Goal: Task Accomplishment & Management: Complete application form

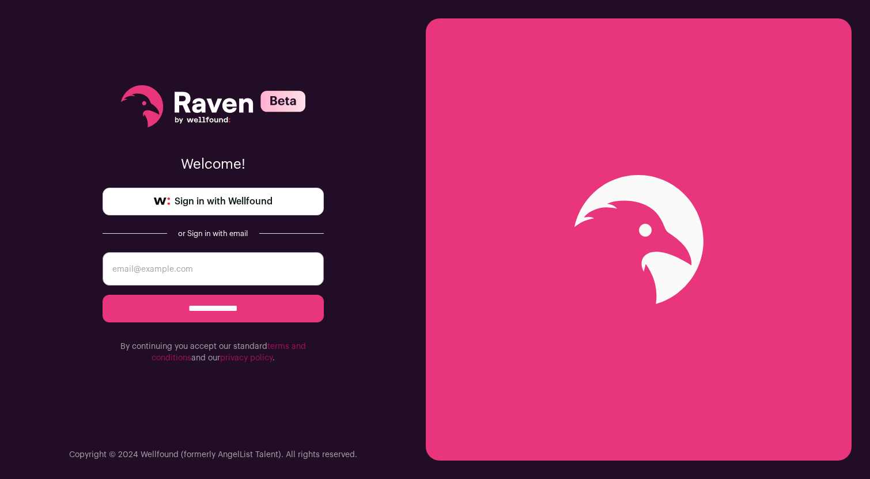
click at [228, 213] on link "Sign in with Wellfound" at bounding box center [213, 202] width 221 height 28
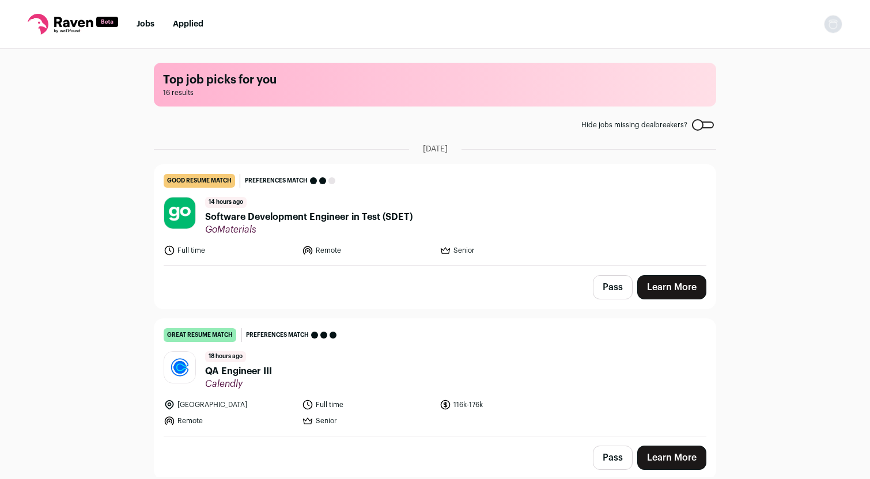
click at [296, 222] on span "Software Development Engineer in Test (SDET)" at bounding box center [308, 217] width 207 height 14
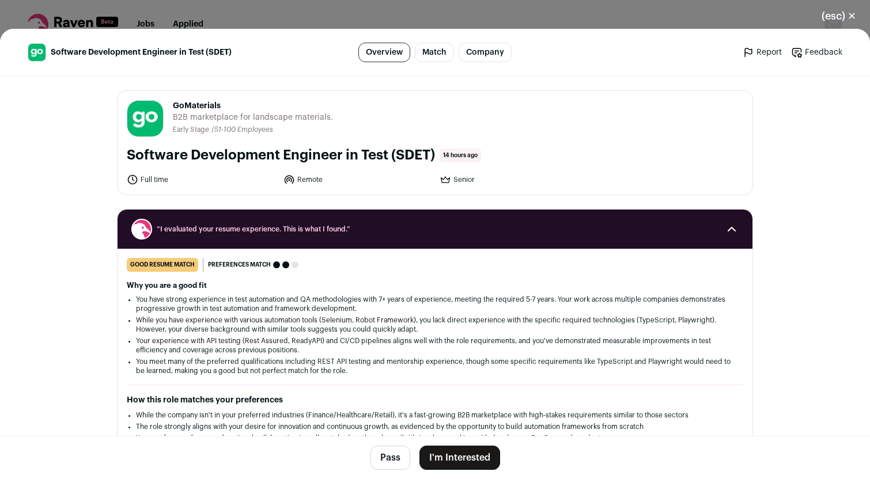
click at [442, 453] on button "I'm Interested" at bounding box center [459, 458] width 81 height 24
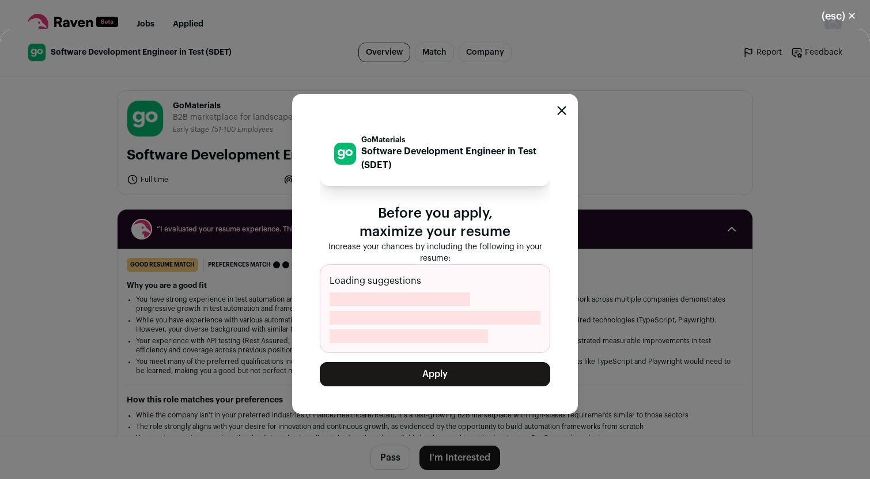
click at [437, 384] on button "Apply" at bounding box center [435, 374] width 230 height 24
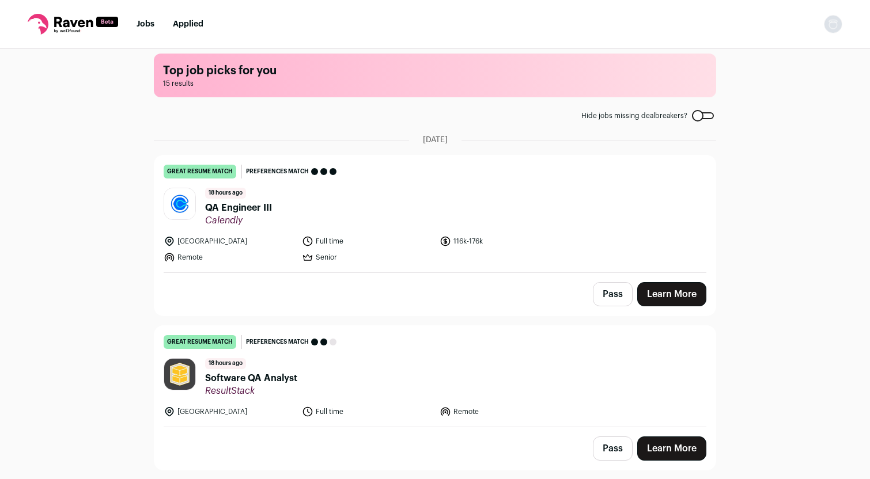
scroll to position [9, 0]
click at [677, 300] on link "Learn More" at bounding box center [671, 294] width 69 height 24
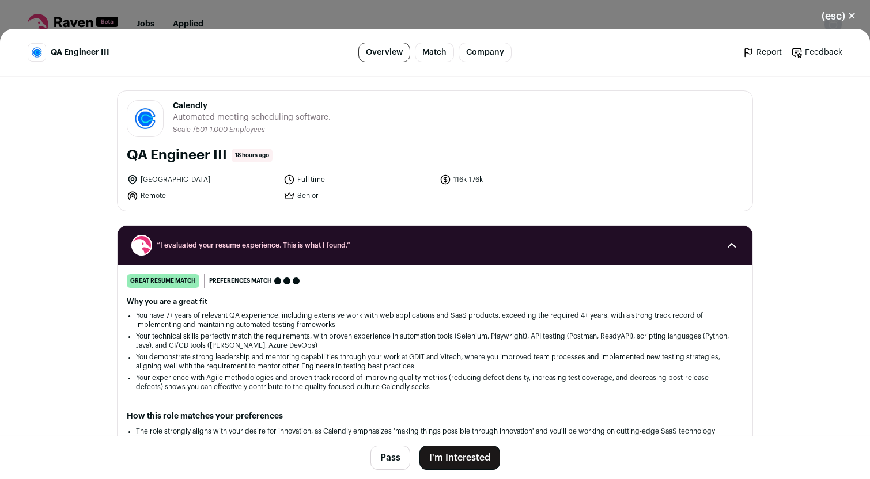
click at [461, 457] on button "I'm Interested" at bounding box center [459, 458] width 81 height 24
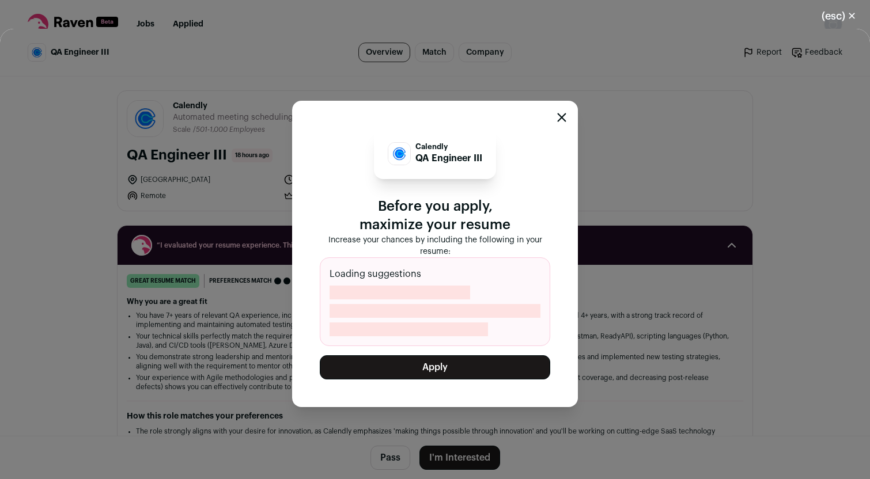
click at [440, 372] on button "Apply" at bounding box center [435, 367] width 230 height 24
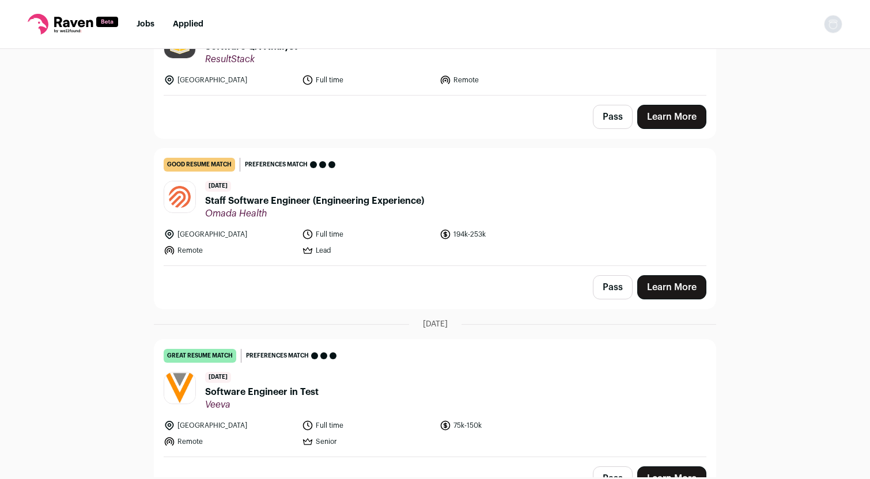
scroll to position [171, 0]
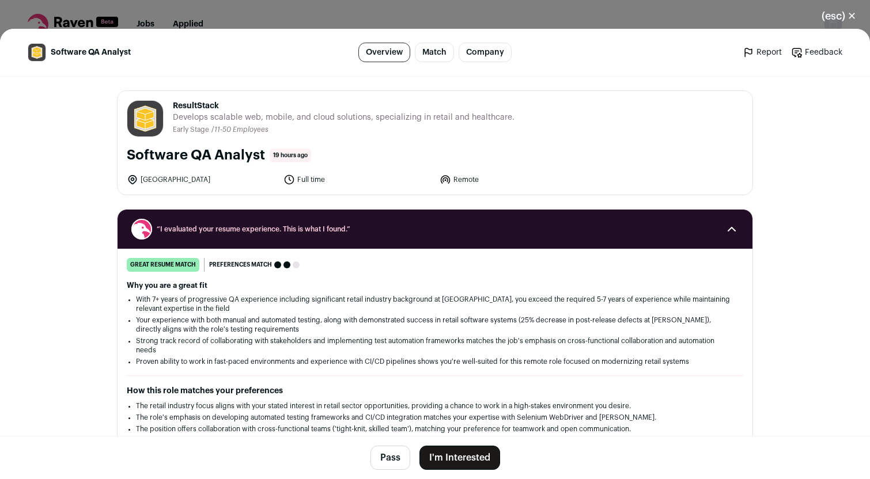
click at [447, 444] on footer "Pass I'm Interested" at bounding box center [435, 457] width 870 height 43
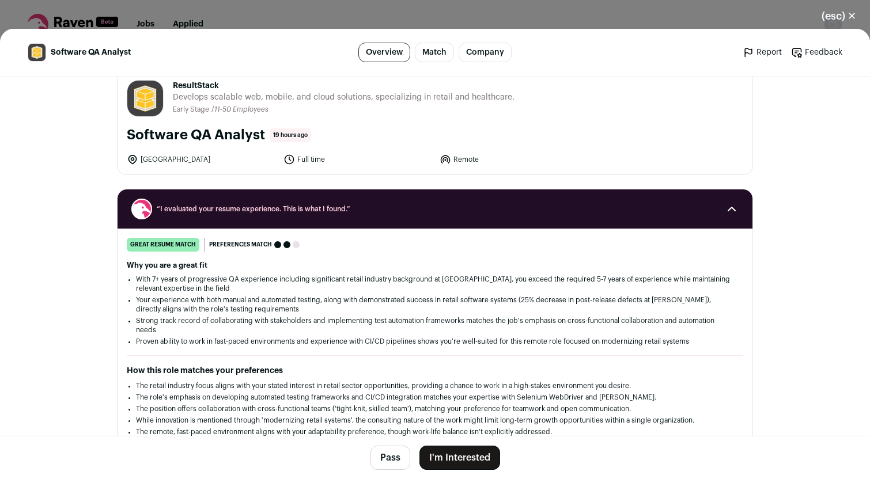
click at [452, 464] on button "I'm Interested" at bounding box center [459, 458] width 81 height 24
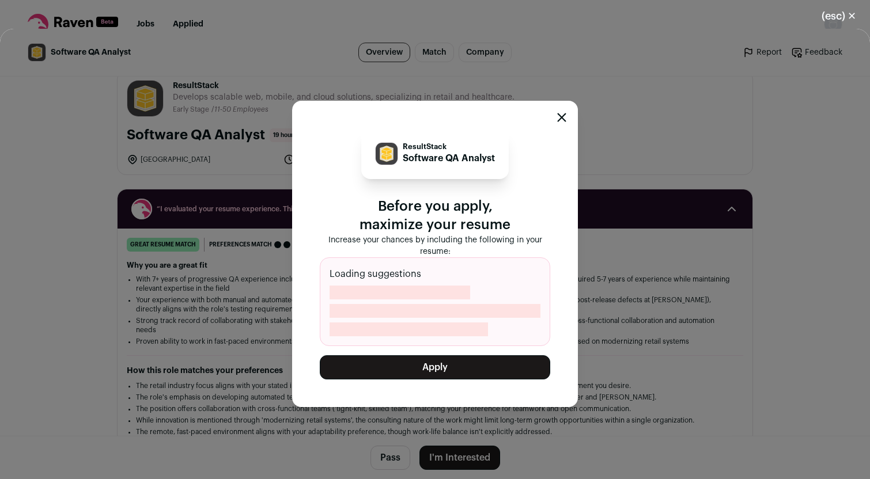
click at [440, 357] on button "Apply" at bounding box center [435, 367] width 230 height 24
